Goal: Transaction & Acquisition: Book appointment/travel/reservation

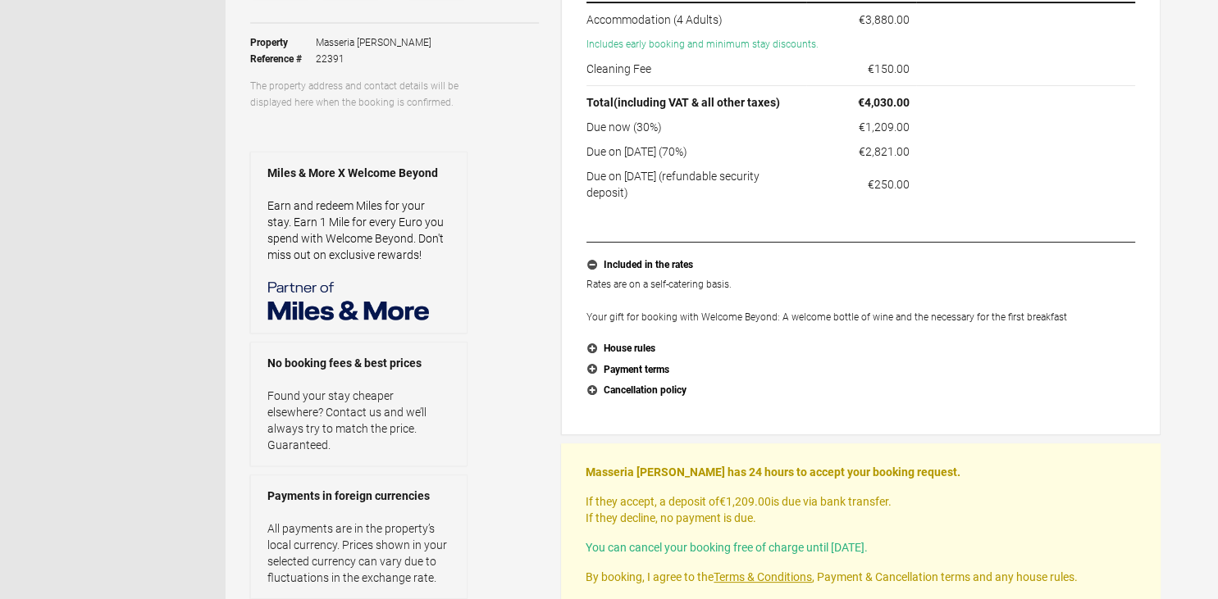
scroll to position [259, 0]
click at [592, 349] on button "House rules" at bounding box center [860, 349] width 549 height 21
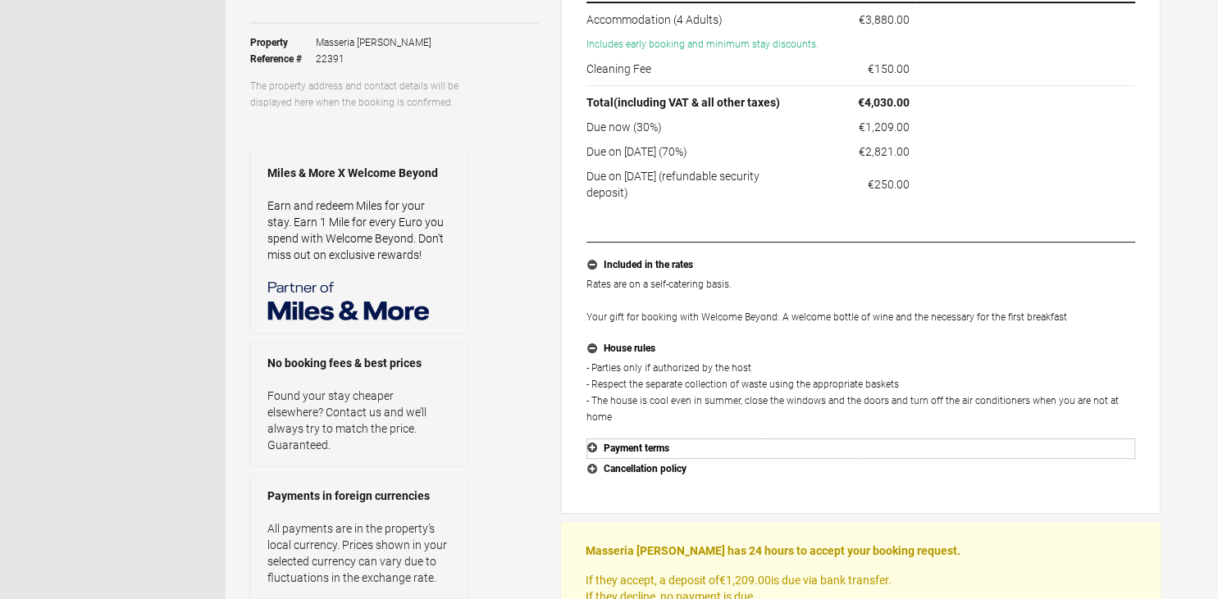
click at [590, 439] on button "Payment terms" at bounding box center [860, 449] width 549 height 21
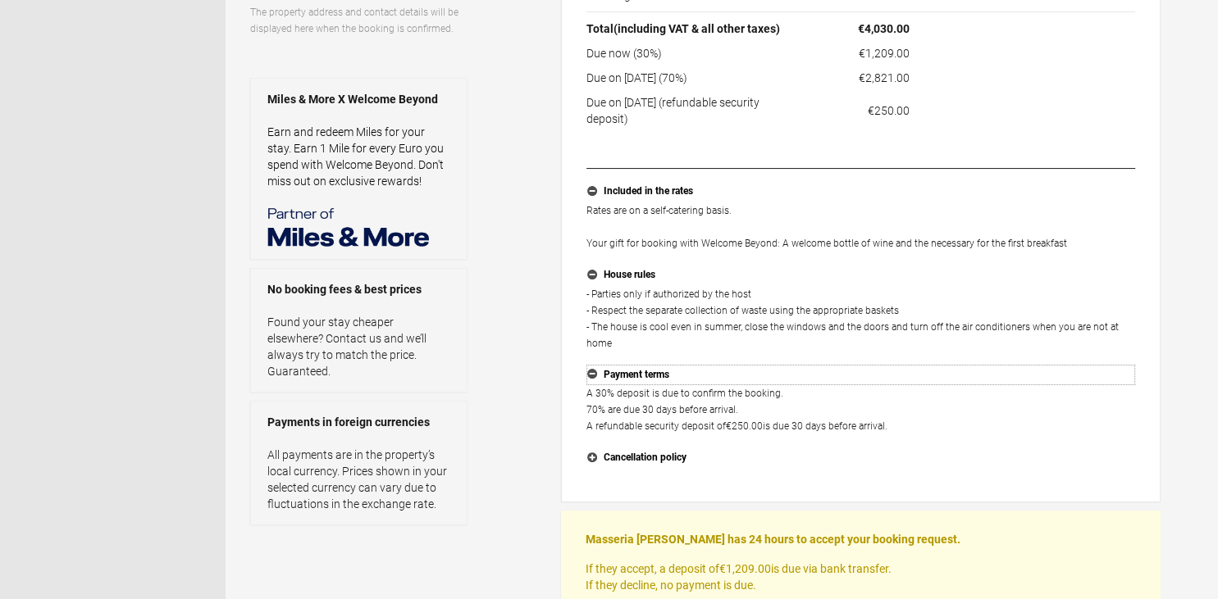
scroll to position [433, 0]
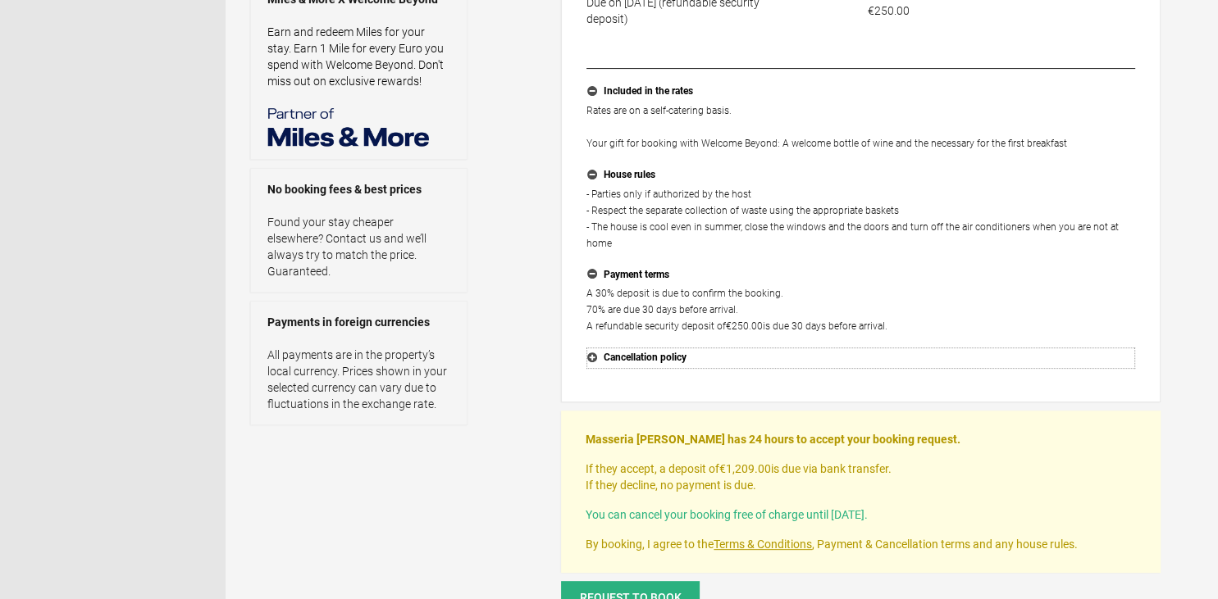
click at [587, 348] on button "Cancellation policy" at bounding box center [860, 358] width 549 height 21
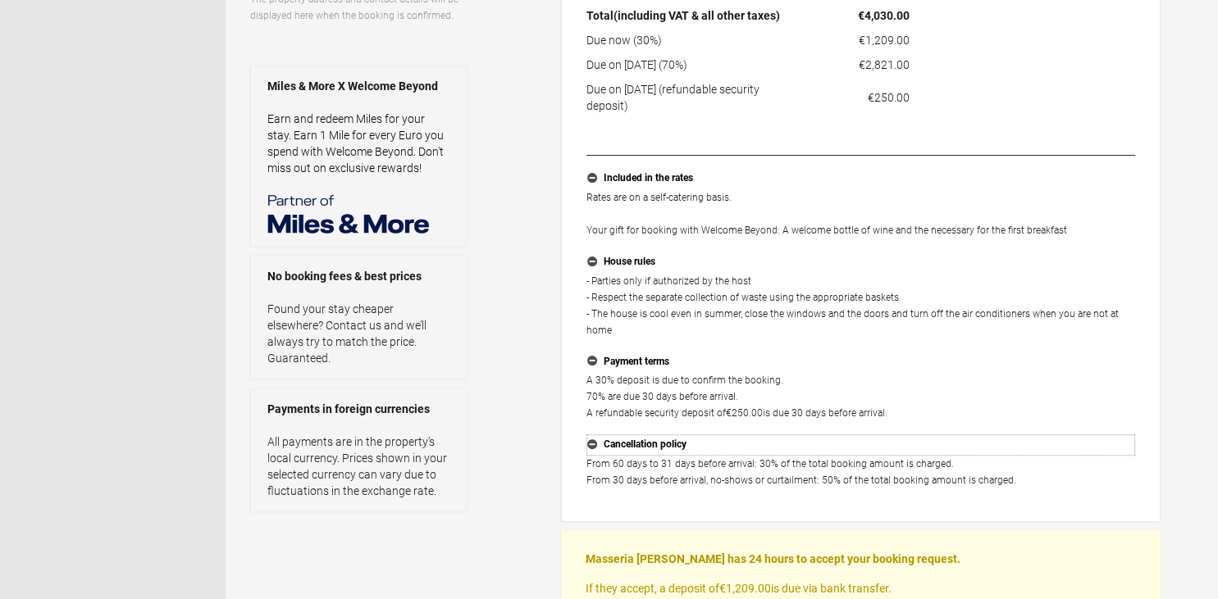
scroll to position [606, 0]
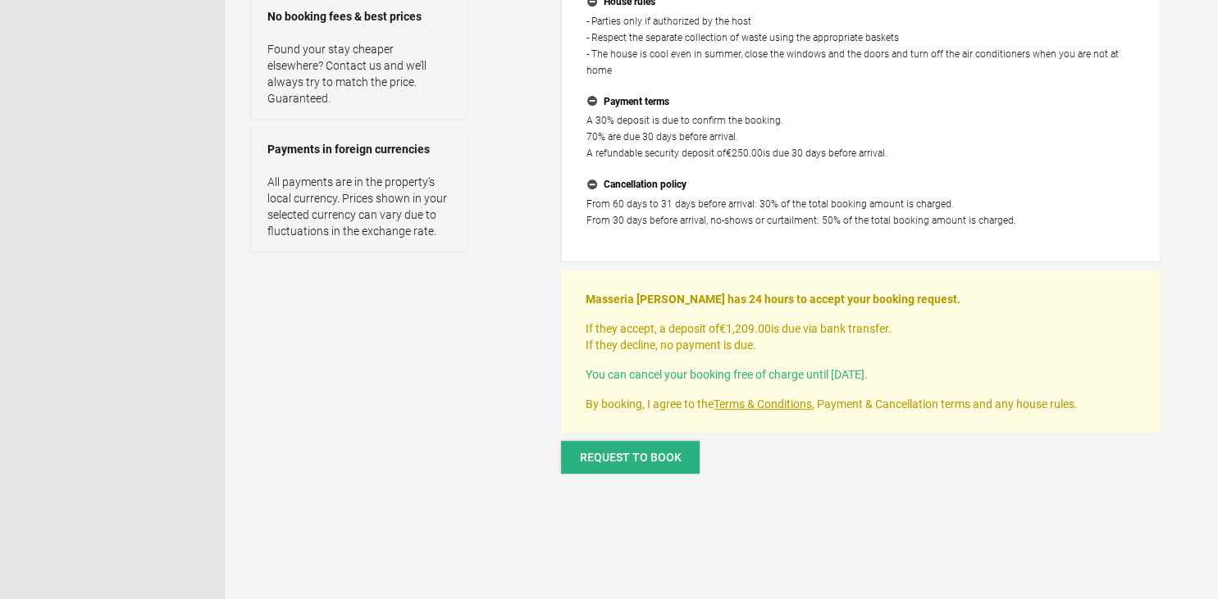
click at [578, 441] on button "Request to book" at bounding box center [630, 457] width 139 height 33
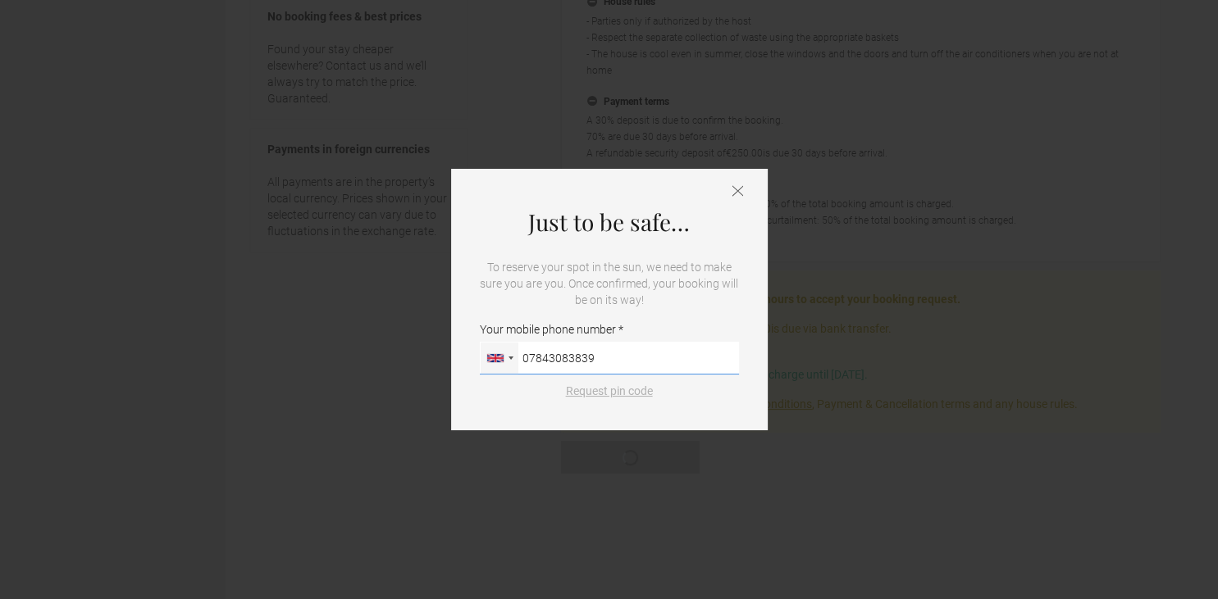
type input "07843083839"
click at [610, 396] on button "Request pin code" at bounding box center [609, 391] width 107 height 16
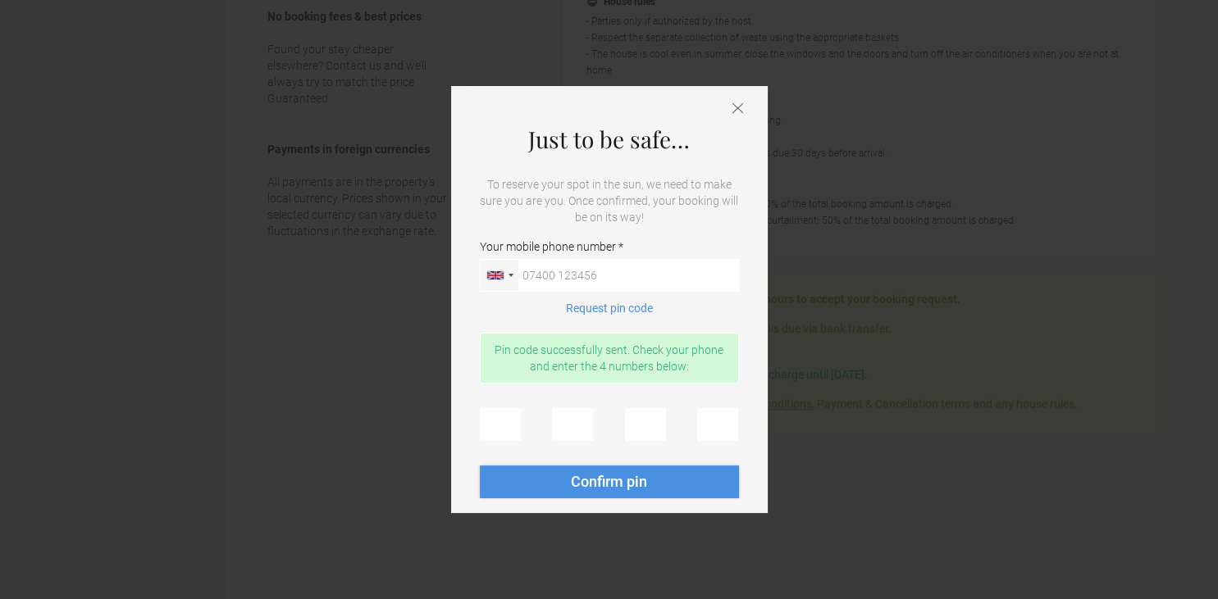
click at [650, 485] on button "Confirm pin" at bounding box center [609, 482] width 259 height 33
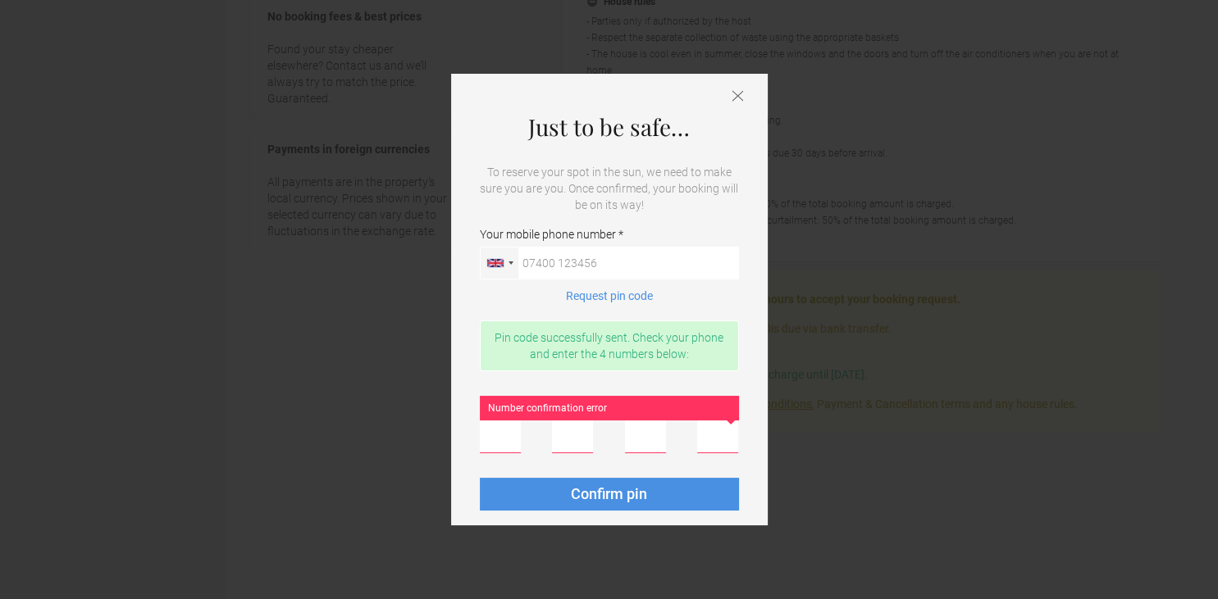
click at [500, 439] on input "Number confirmation error" at bounding box center [500, 437] width 41 height 33
type input "6"
type input "7"
type input "6"
type input "4"
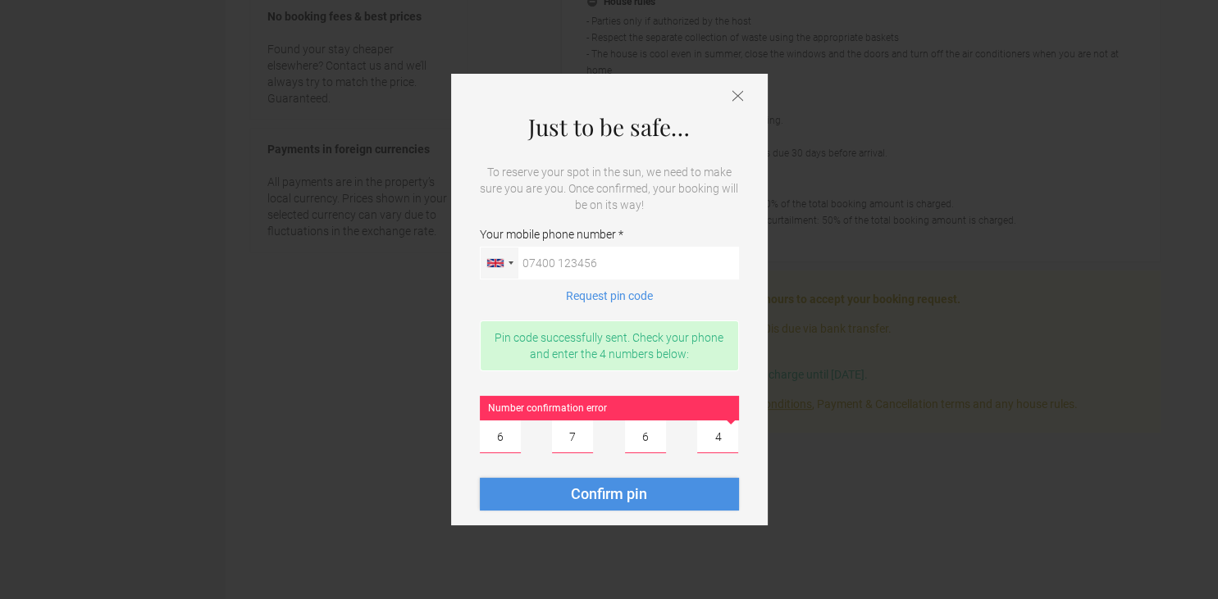
click at [664, 494] on button "Confirm pin" at bounding box center [609, 494] width 259 height 33
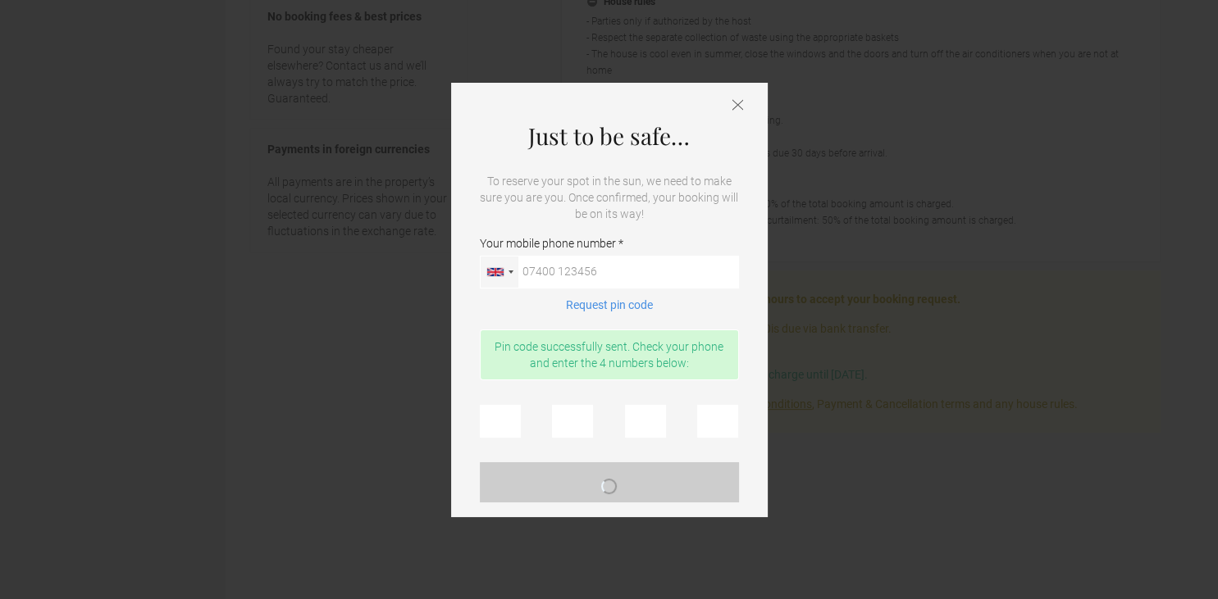
scroll to position [0, 0]
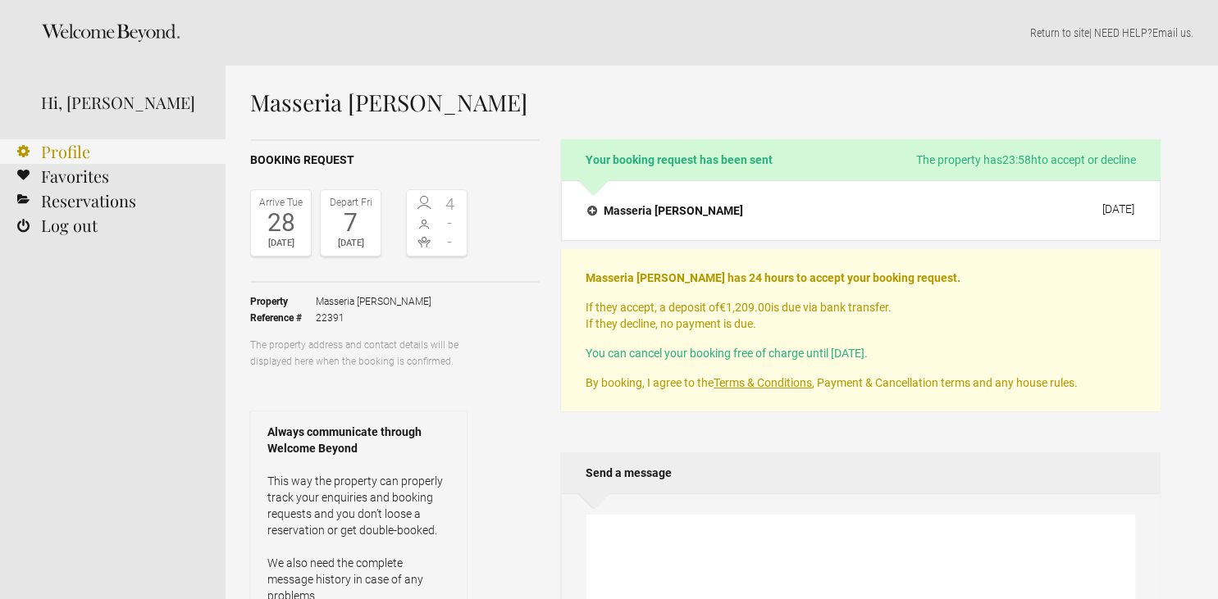
click at [61, 153] on link "Profile" at bounding box center [113, 151] width 226 height 25
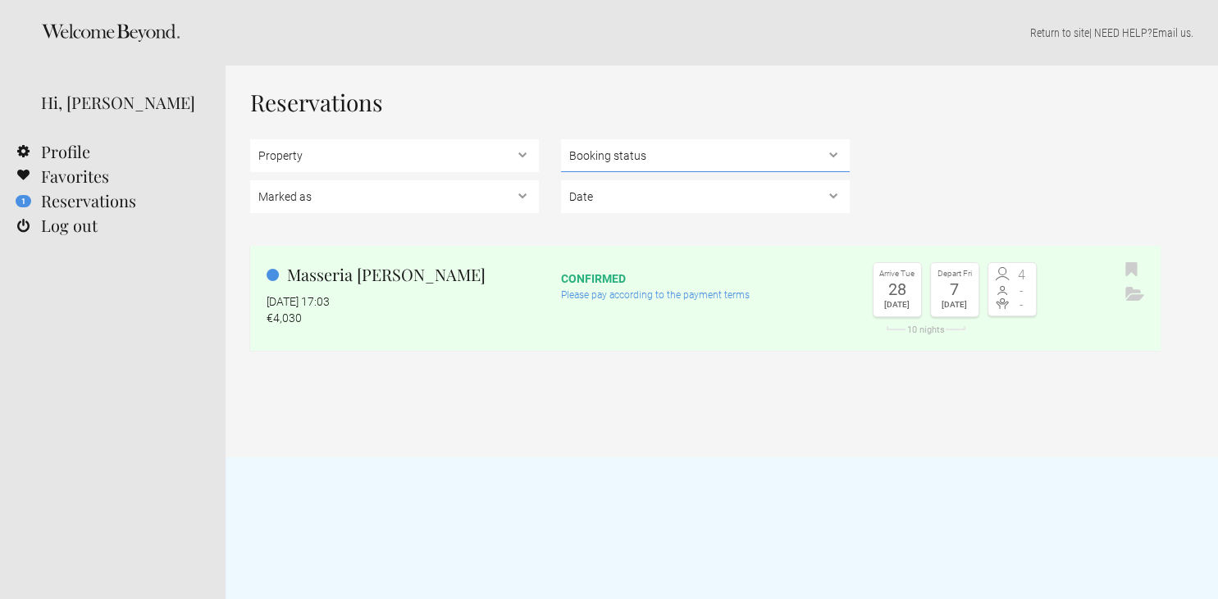
click at [561, 139] on select "Booking status Pending bookings , Confirmed bookings , Unsuccessful bookings" at bounding box center [705, 155] width 289 height 33
click at [596, 162] on select "Booking status Pending bookings , Confirmed bookings , Unsuccessful bookings" at bounding box center [705, 155] width 289 height 33
select select "8845"
click option "Masseria [PERSON_NAME]" at bounding box center [0, 0] width 0 height 0
click at [561, 139] on select "Booking status Pending bookings , Confirmed bookings , Unsuccessful bookings" at bounding box center [705, 155] width 289 height 33
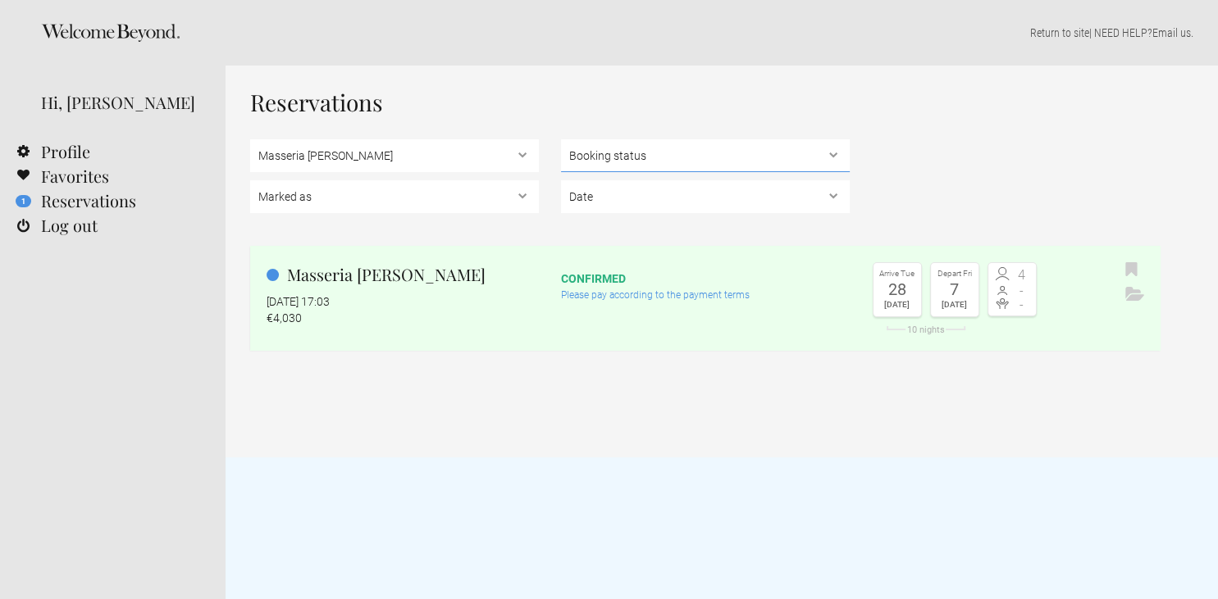
click option "Booking status" at bounding box center [0, 0] width 0 height 0
click at [250, 180] on select "Marked as Unread , Action Required , Bookmarked , Archived" at bounding box center [394, 196] width 289 height 33
click at [328, 201] on select "Marked as Unread , Action Required , Bookmarked , Archived" at bounding box center [394, 196] width 289 height 33
click at [348, 289] on div "Masseria Di Gregorio 12 October 2025 at 17:03 €4,030" at bounding box center [394, 294] width 289 height 64
